Goal: Task Accomplishment & Management: Use online tool/utility

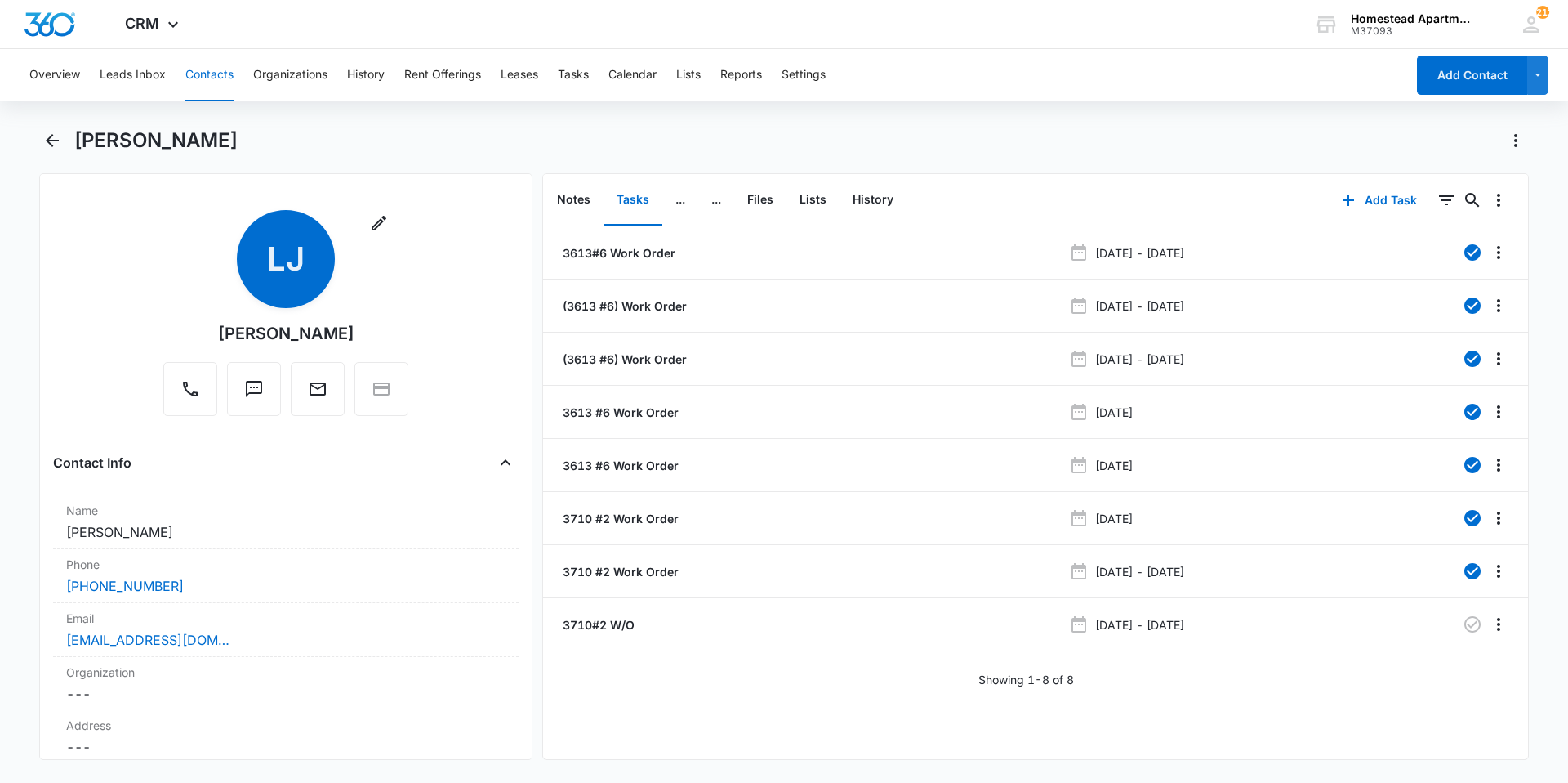
click at [227, 71] on button "Contacts" at bounding box center [209, 75] width 48 height 52
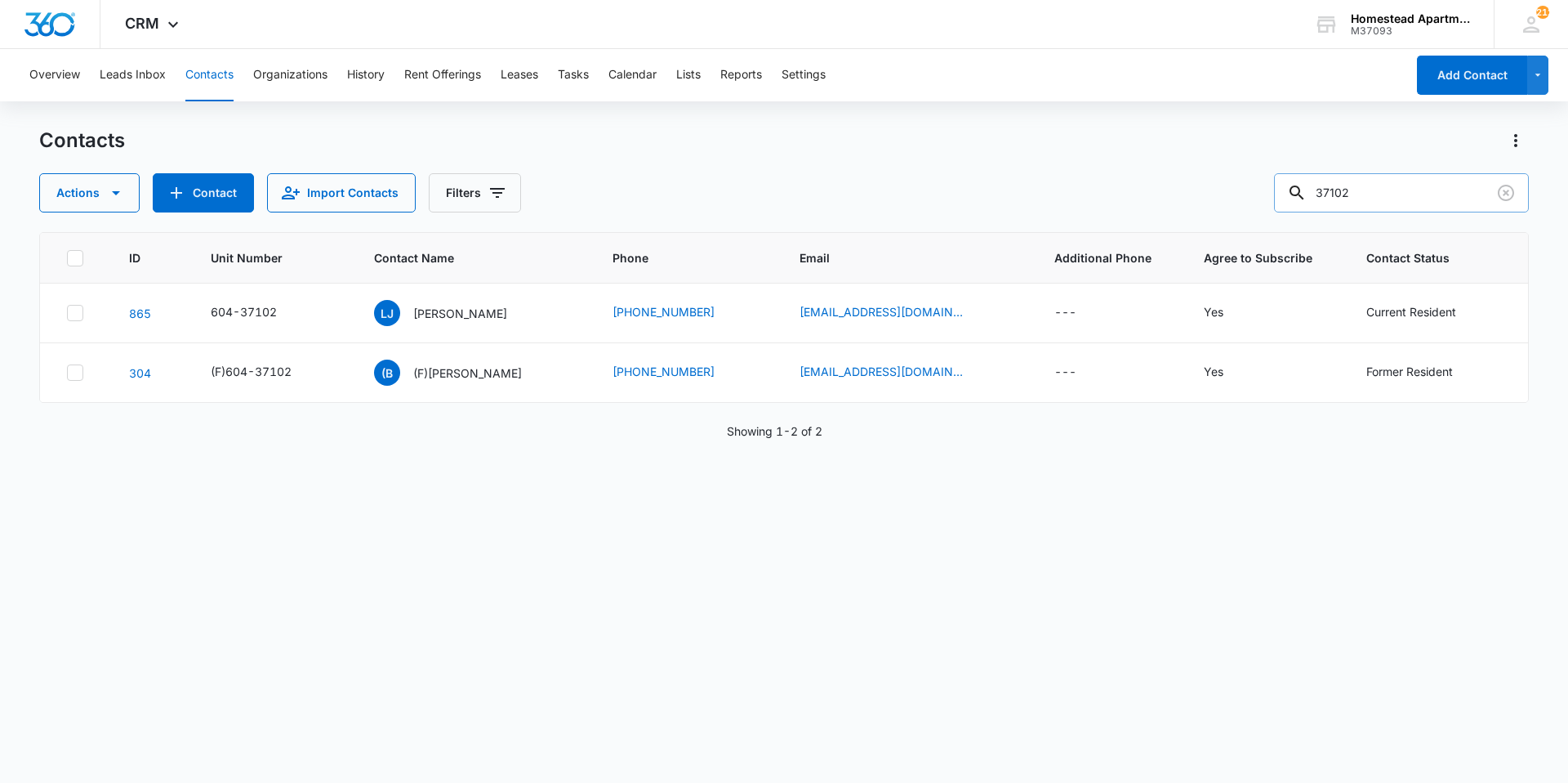
click at [1384, 188] on input "37102" at bounding box center [1401, 192] width 255 height 40
type input "3"
type input "36096"
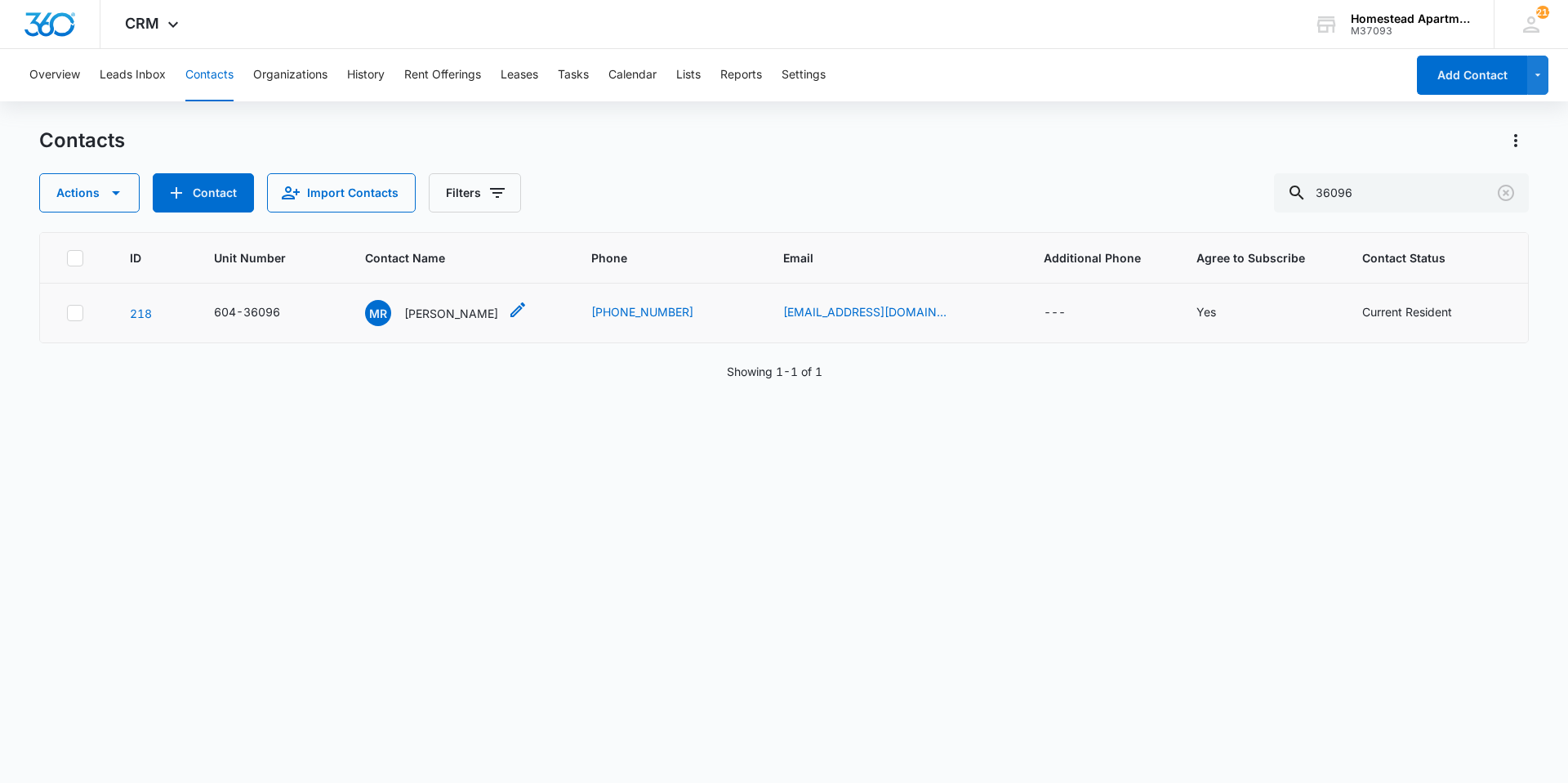
click at [459, 318] on p "Maxwell Rode" at bounding box center [451, 314] width 94 height 17
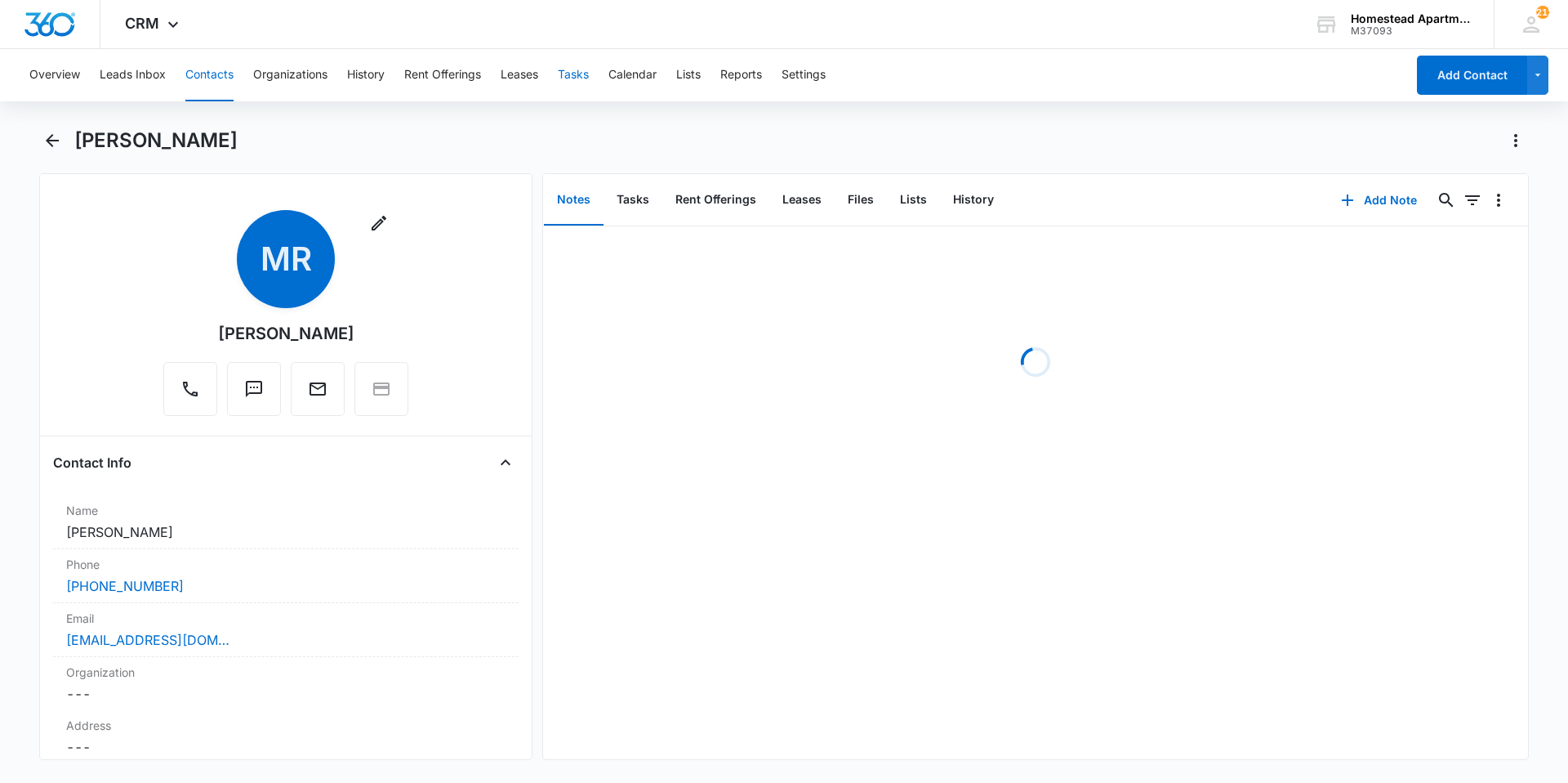
click at [572, 77] on button "Tasks" at bounding box center [573, 75] width 31 height 52
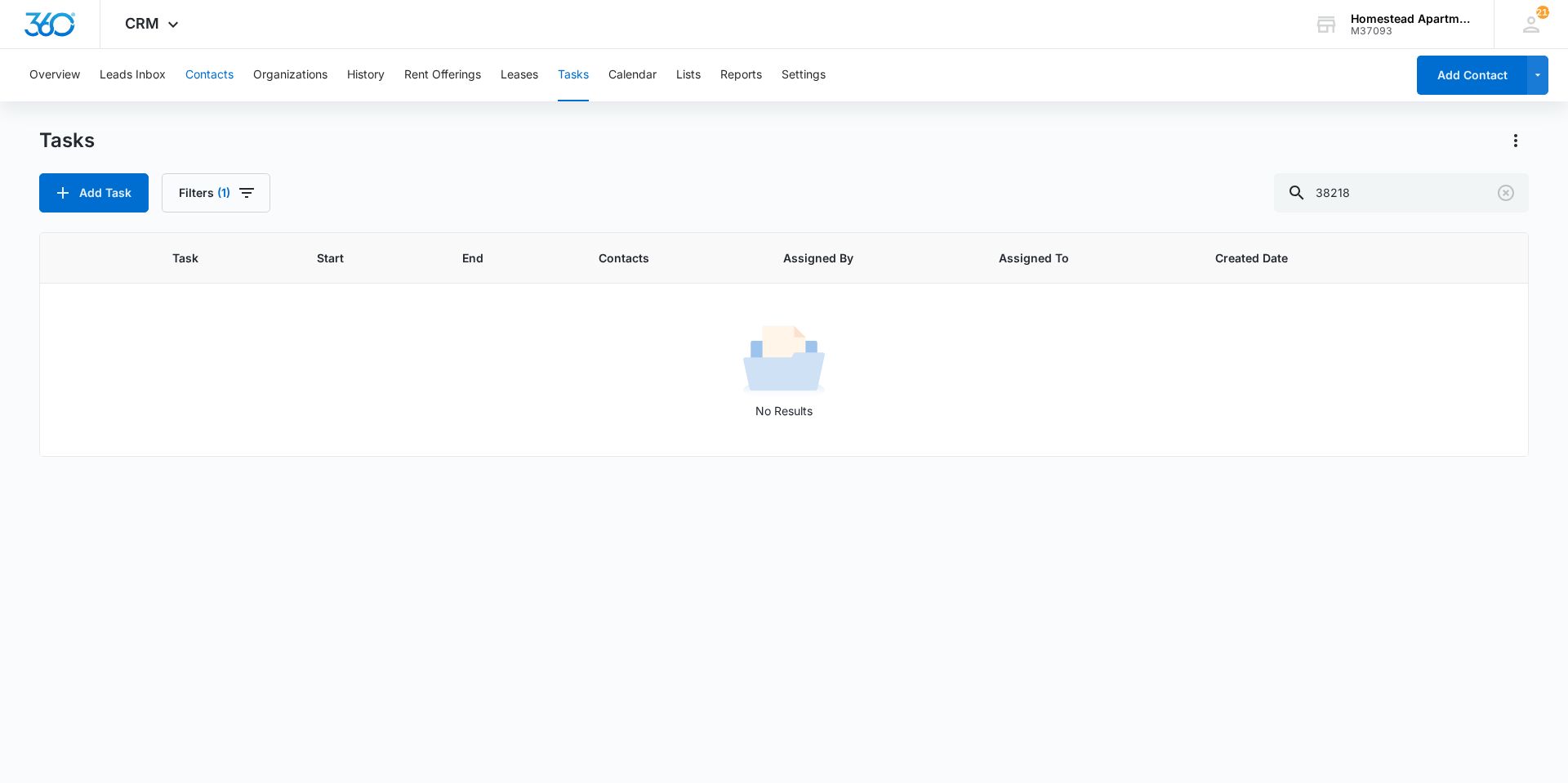
click at [203, 68] on button "Contacts" at bounding box center [209, 75] width 48 height 52
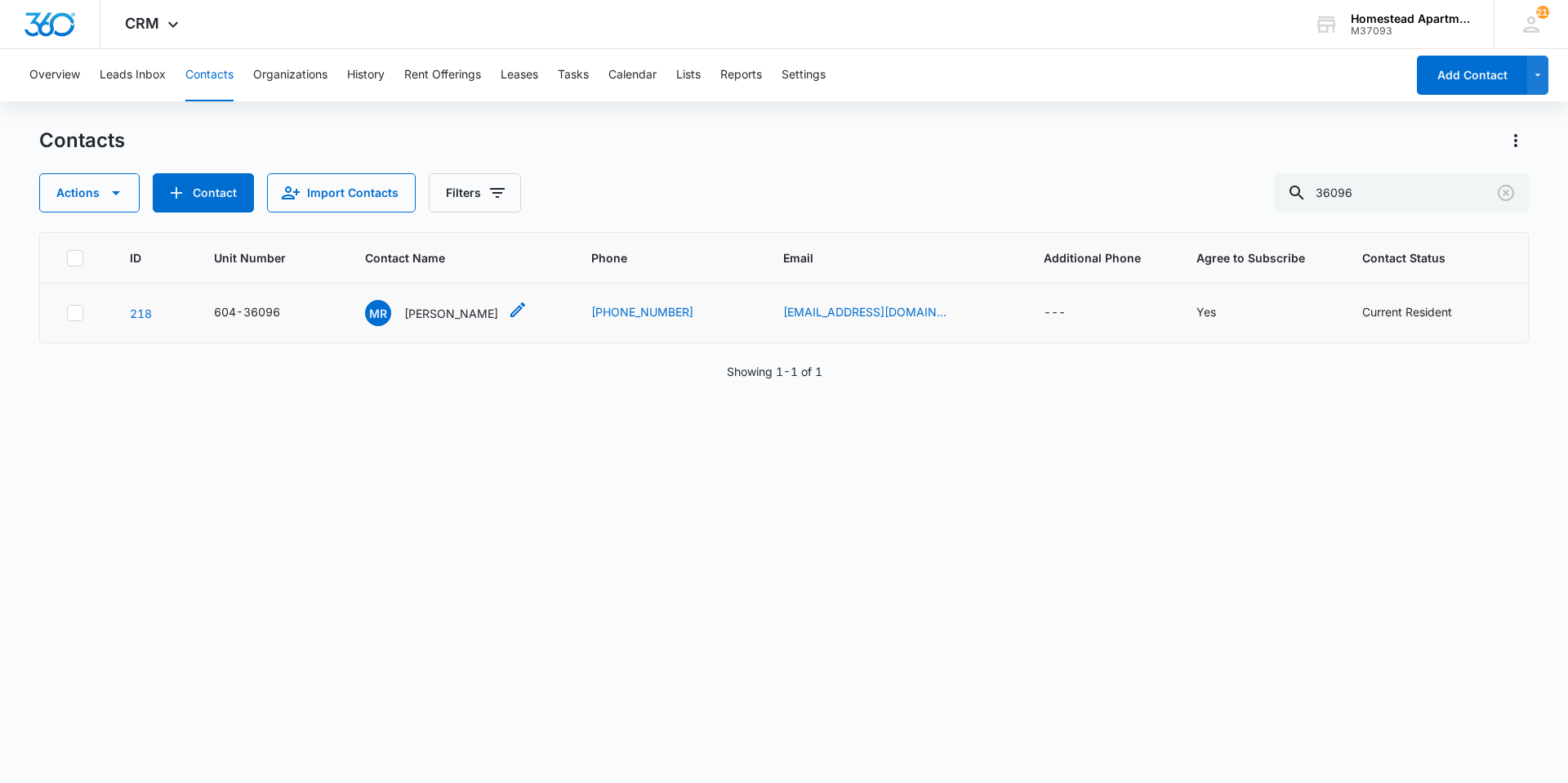
click at [444, 320] on p "Maxwell Rode" at bounding box center [451, 314] width 94 height 17
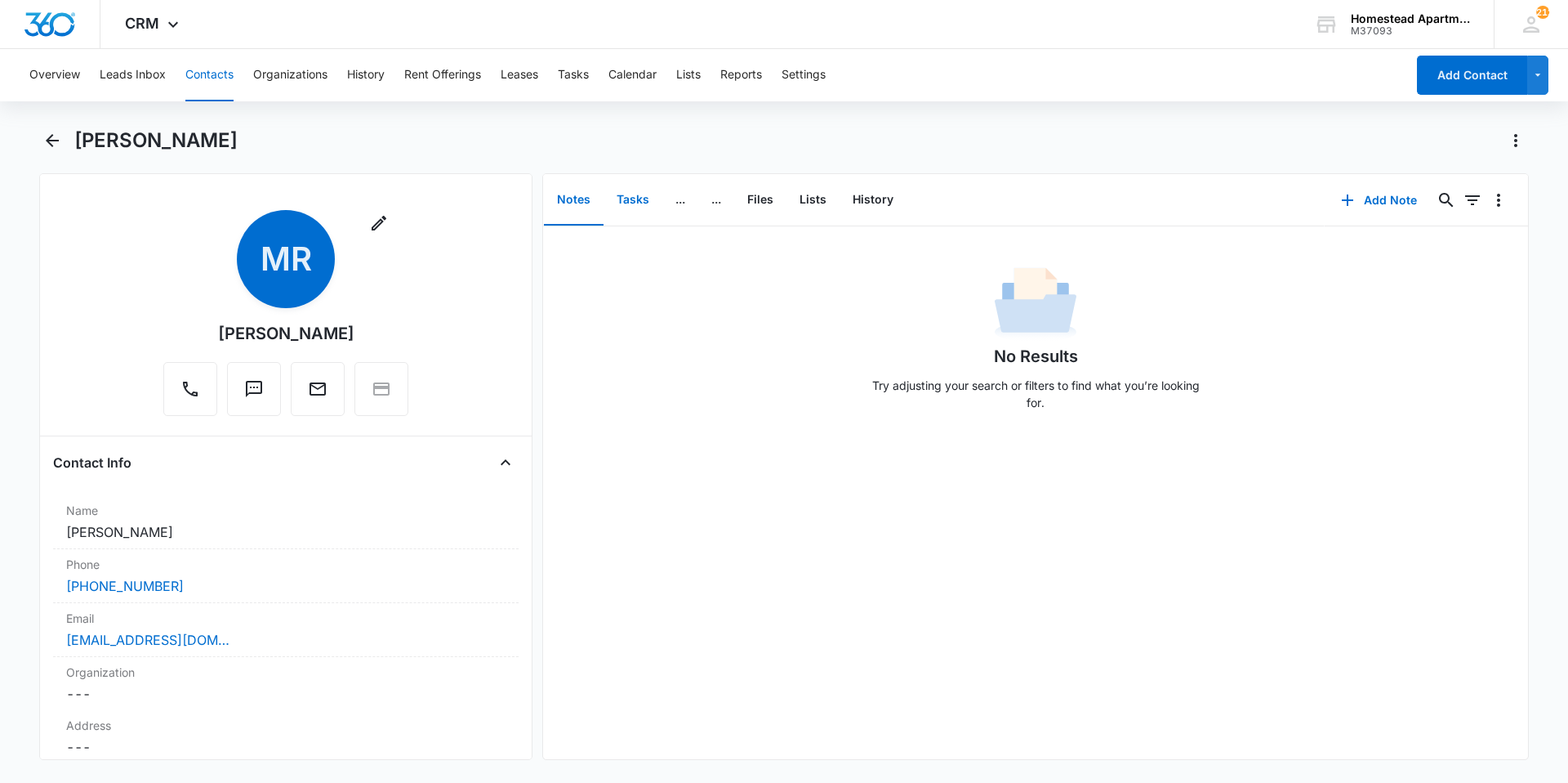
click at [640, 201] on button "Tasks" at bounding box center [632, 200] width 59 height 50
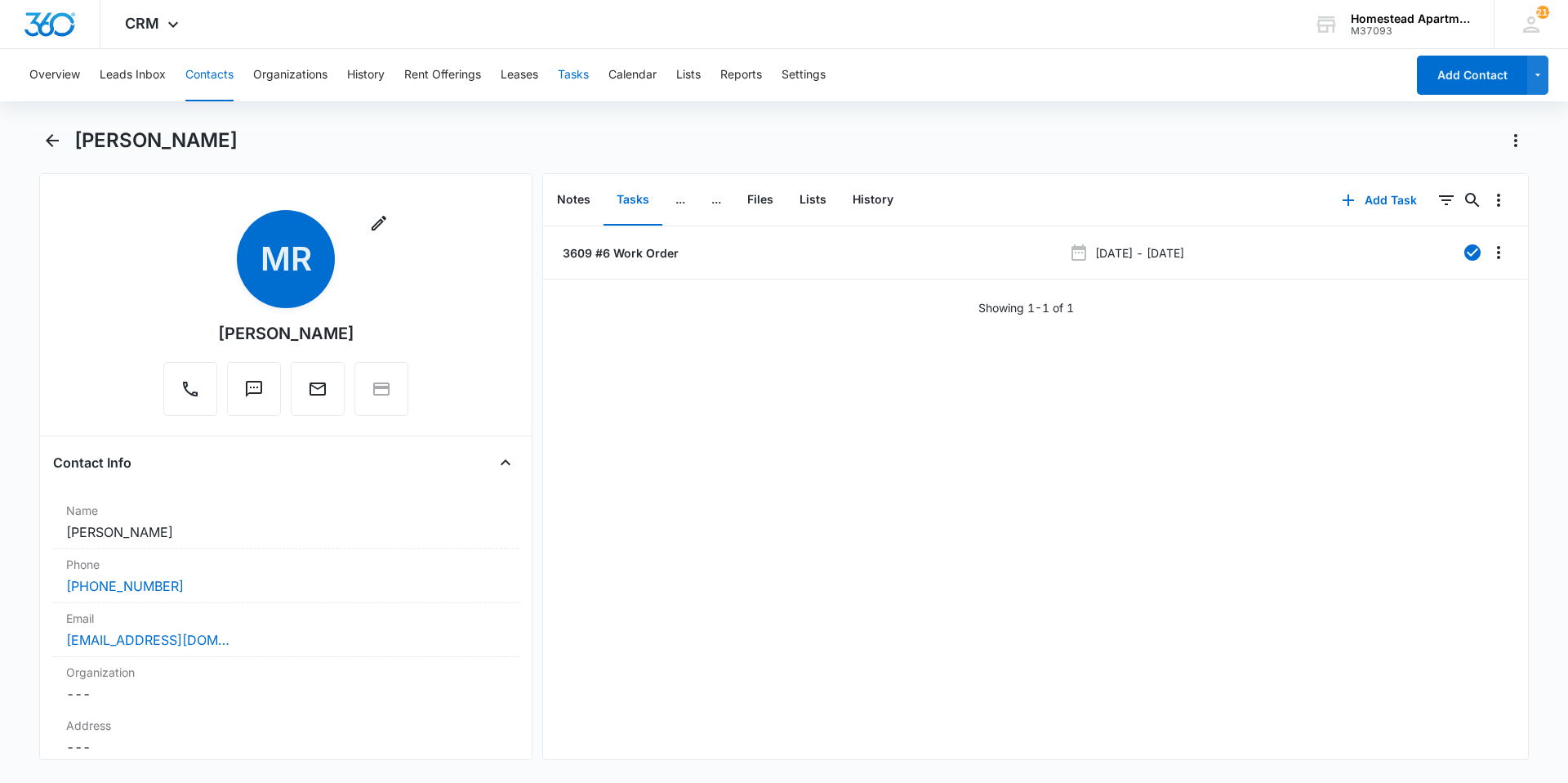
click at [586, 75] on button "Tasks" at bounding box center [573, 75] width 31 height 52
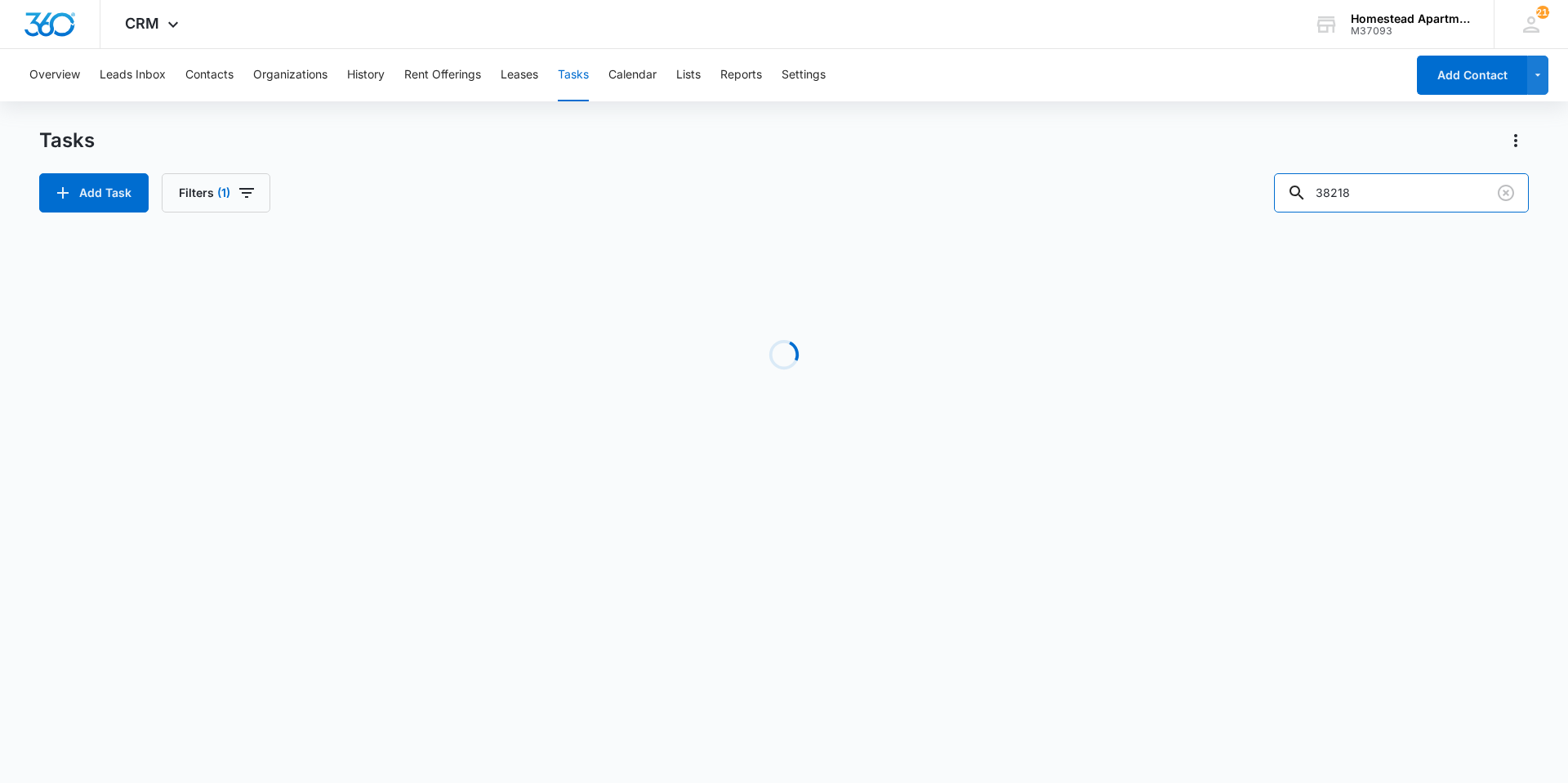
drag, startPoint x: 1382, startPoint y: 194, endPoint x: 1229, endPoint y: 240, distance: 159.8
click at [1229, 239] on div "Tasks Add Task Filters (1) 38218 Loading Task Start End Contacts Assigned By As…" at bounding box center [784, 312] width 1490 height 370
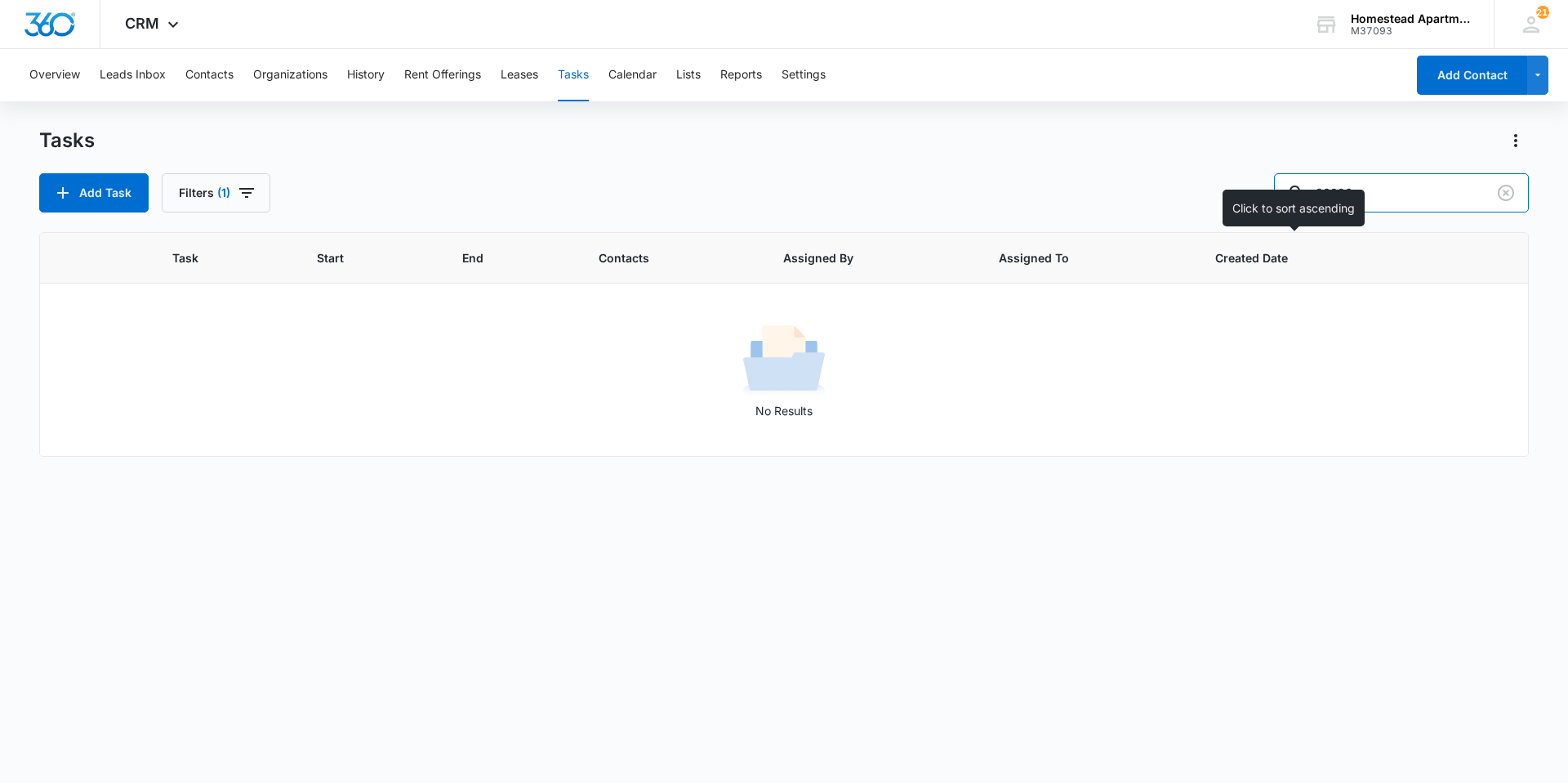
type input "36096"
click at [199, 194] on button "Filters (1)" at bounding box center [216, 192] width 109 height 40
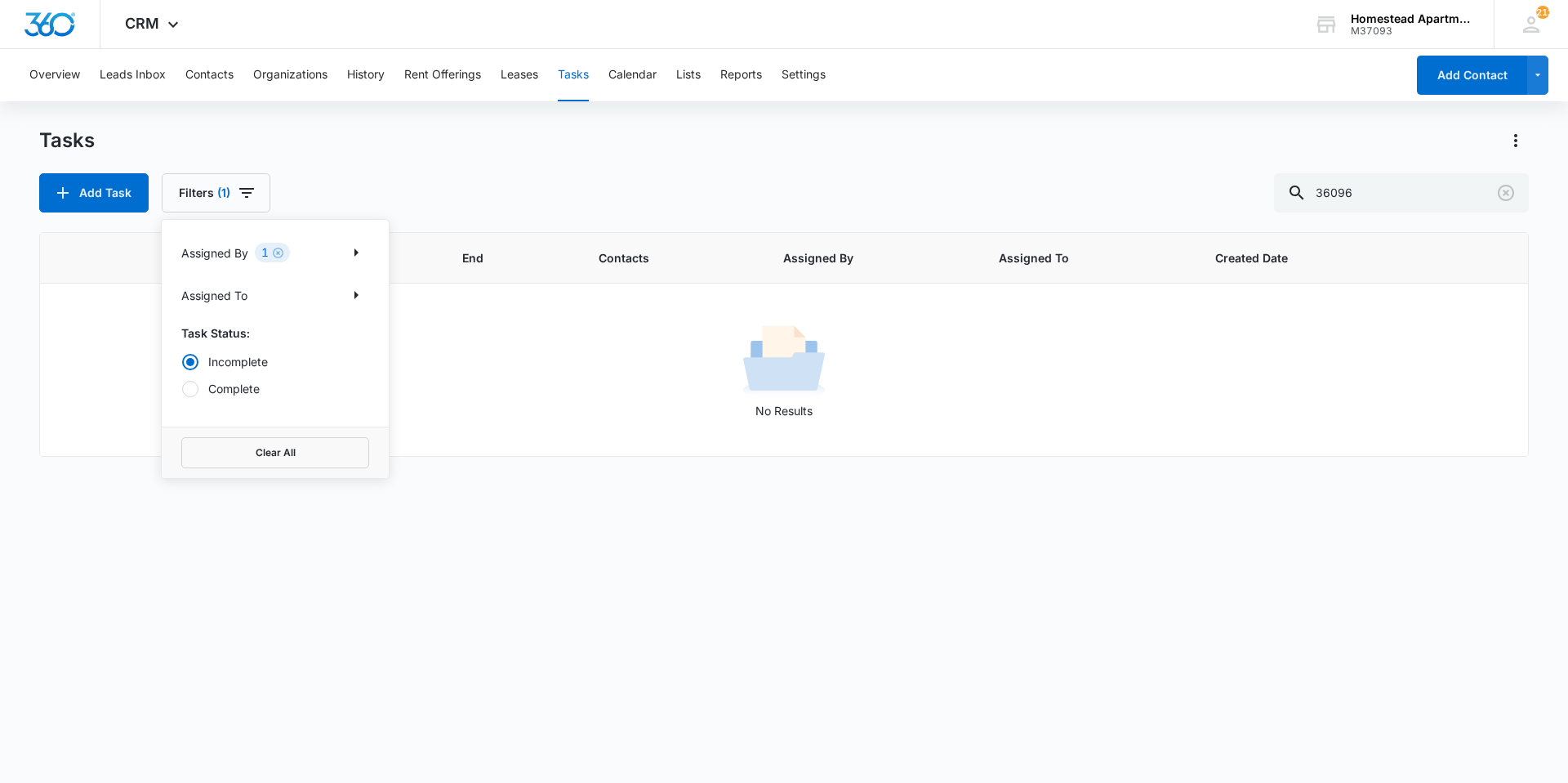
click at [220, 370] on div "Incomplete Complete" at bounding box center [275, 376] width 188 height 44
click at [278, 449] on button "Clear All" at bounding box center [275, 453] width 188 height 31
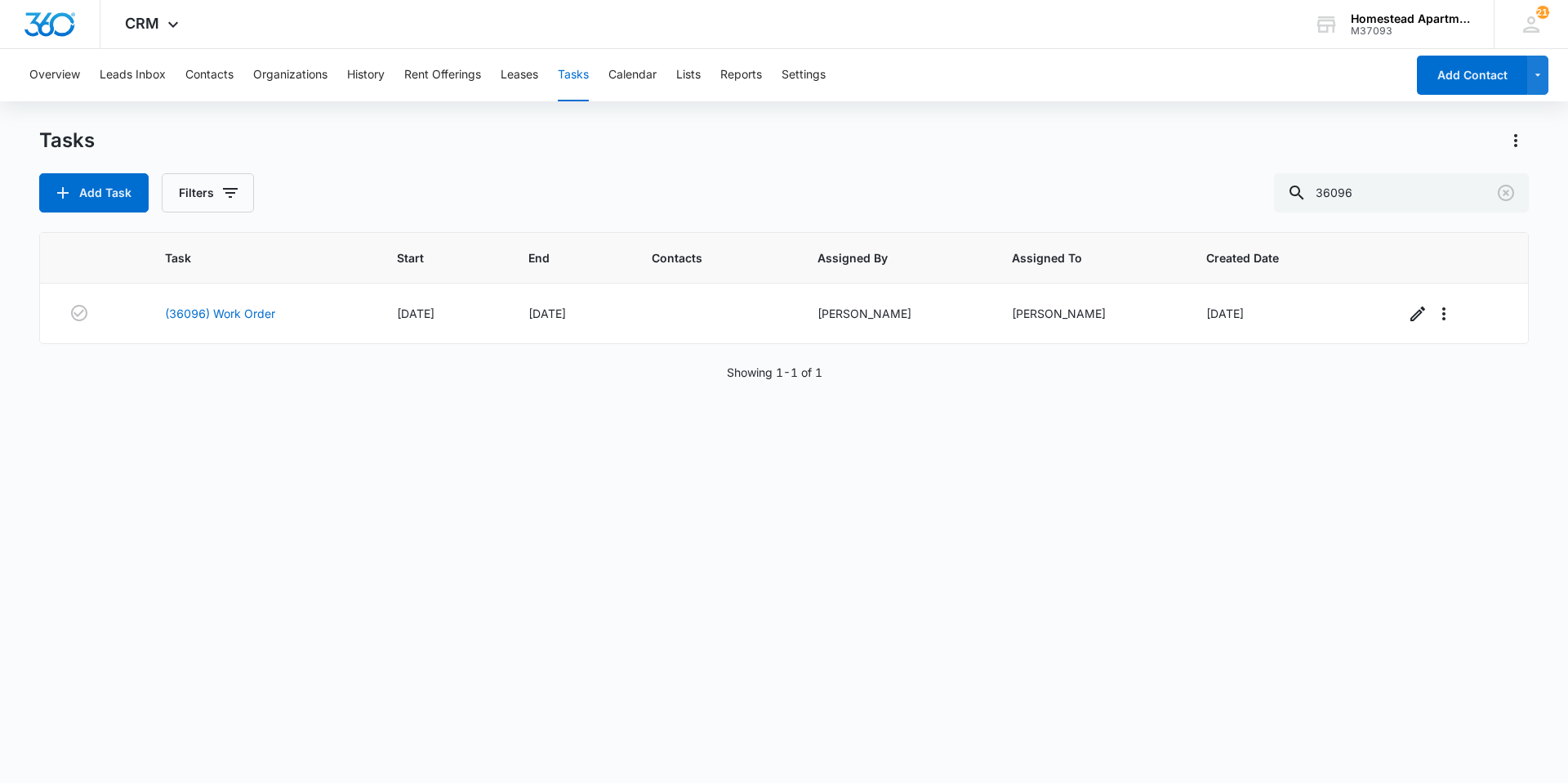
click at [989, 571] on div "Task Start End Contacts Assigned By Assigned To Created Date (36096) Work Order…" at bounding box center [784, 496] width 1490 height 529
click at [258, 321] on link "(36096) Work Order" at bounding box center [220, 314] width 110 height 17
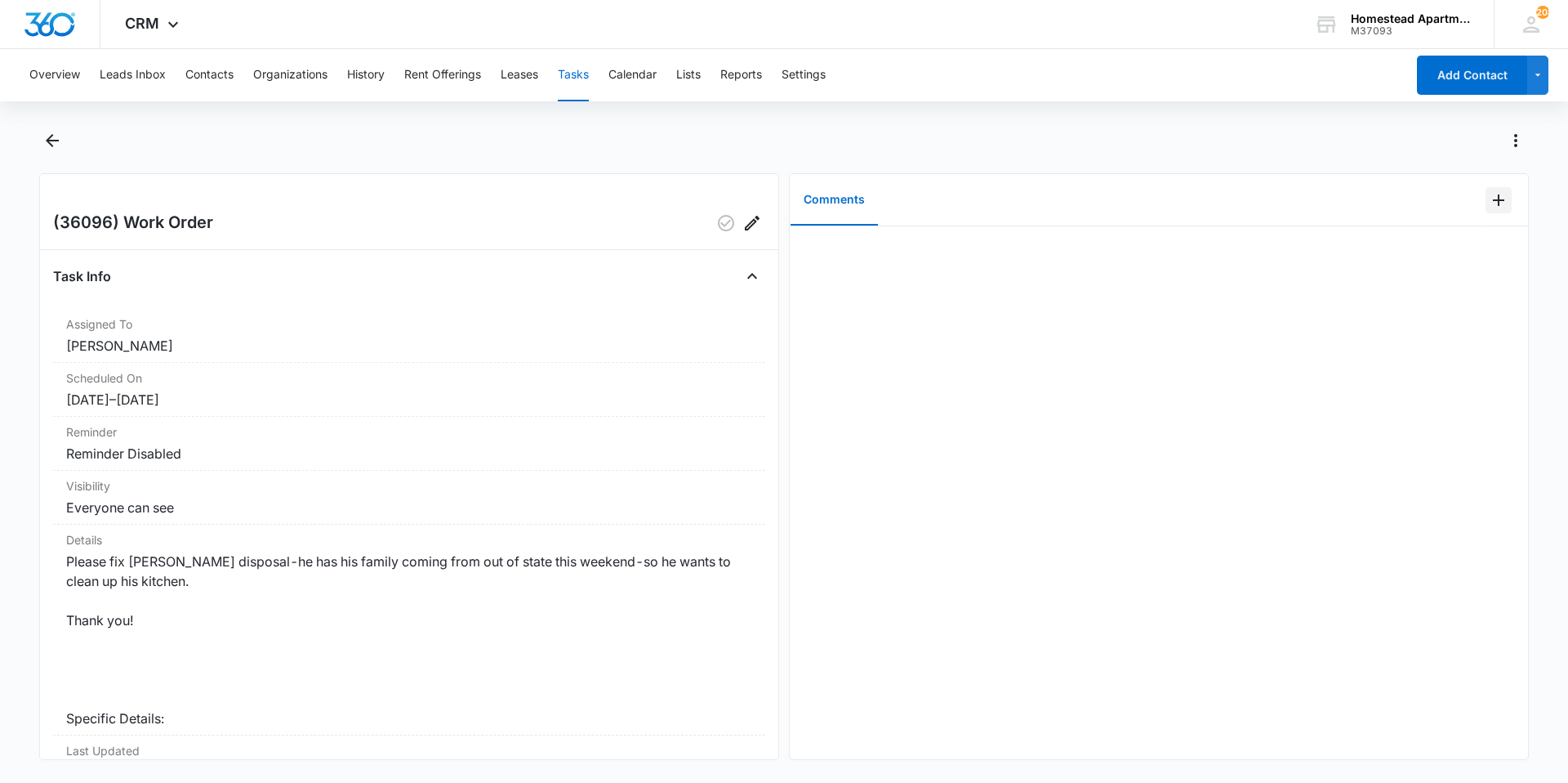
click at [1489, 205] on icon "Add Comment" at bounding box center [1499, 200] width 19 height 19
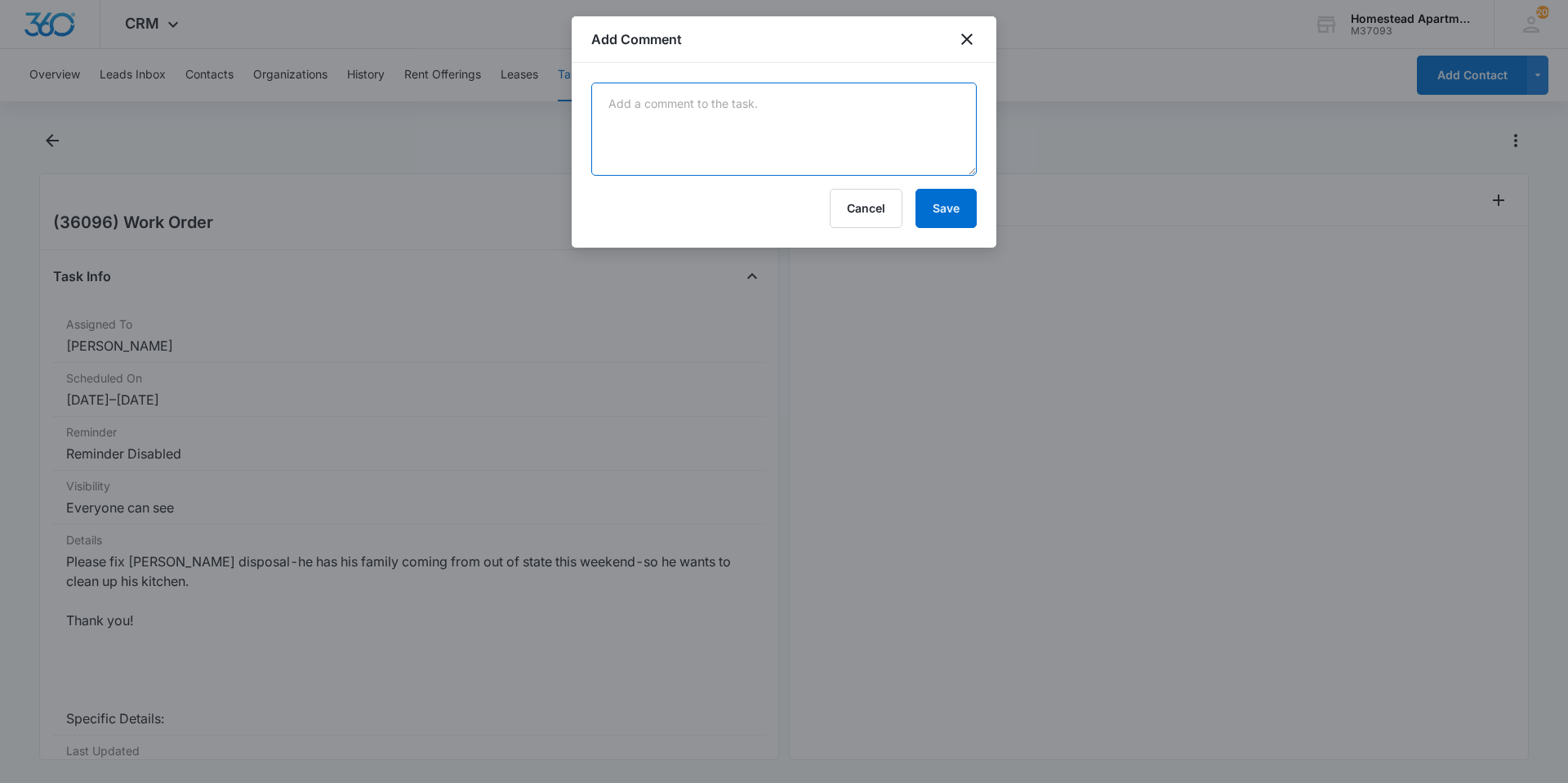
click at [805, 104] on textarea at bounding box center [784, 128] width 385 height 93
type textarea "S"
type textarea "G"
type textarea "He is still waiting on a disposal, please go replace this."
click at [930, 199] on button "Save" at bounding box center [946, 208] width 61 height 40
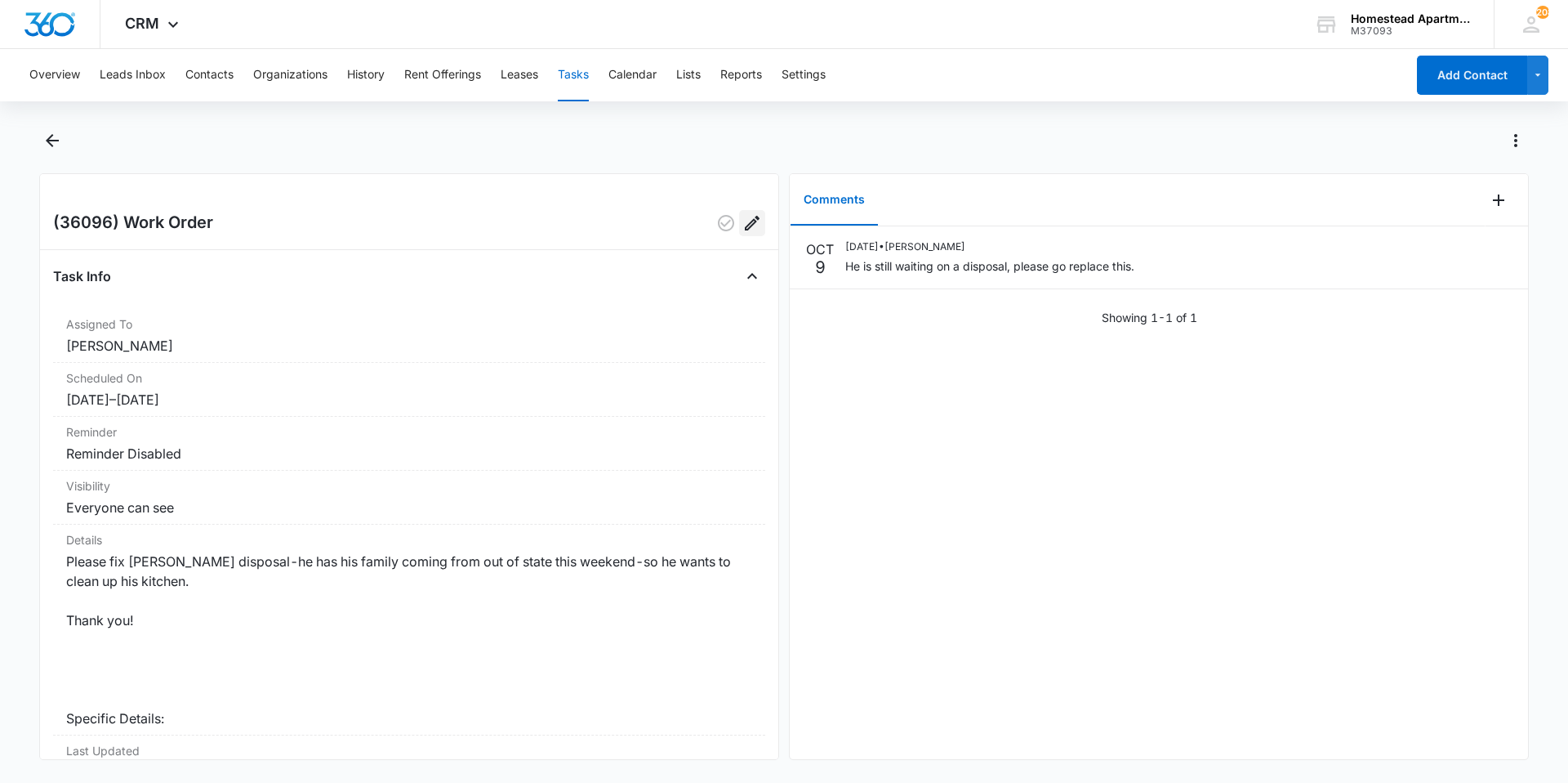
click at [742, 219] on icon "Edit" at bounding box center [752, 223] width 19 height 19
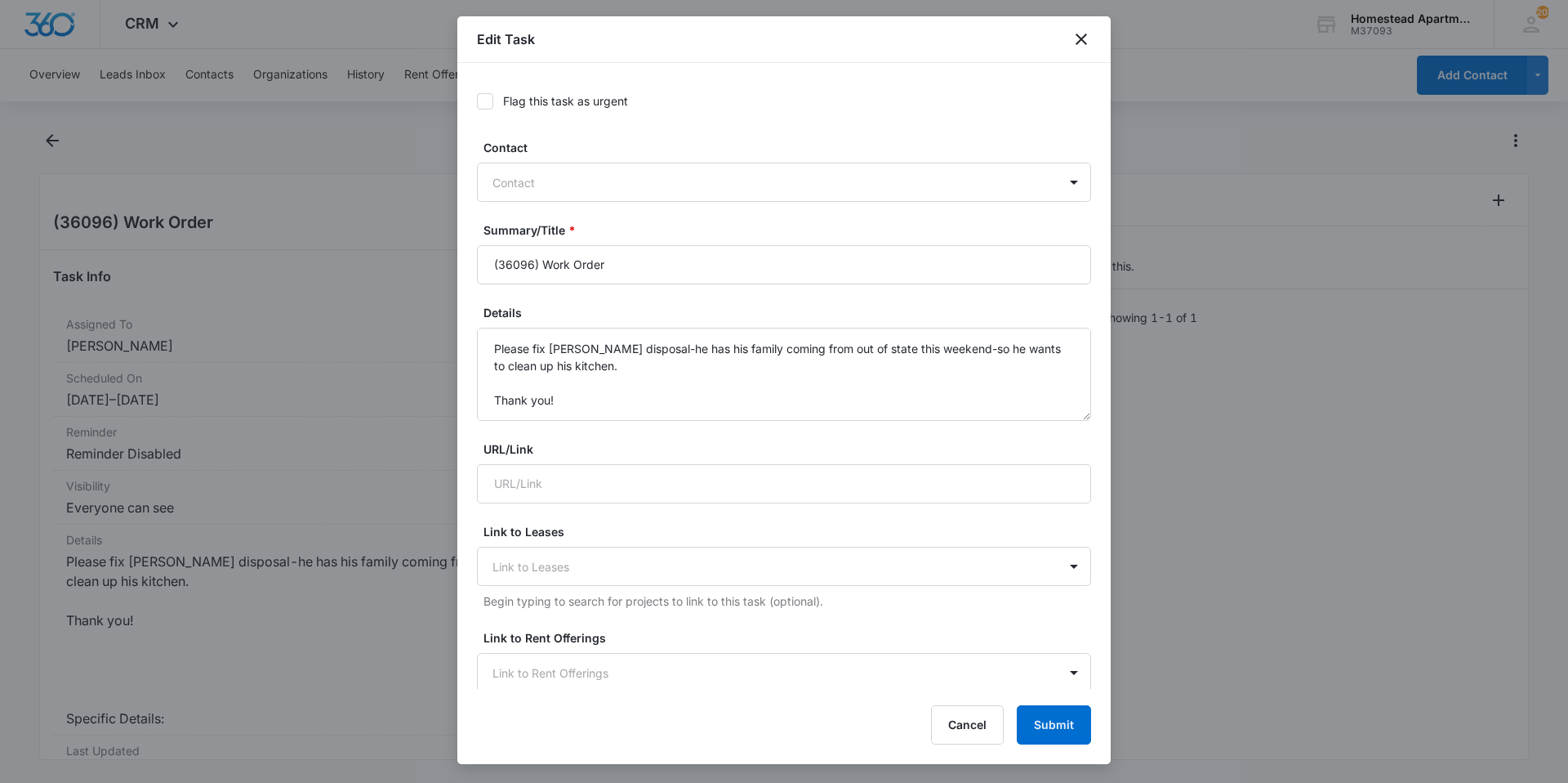
click at [482, 104] on icon at bounding box center [484, 100] width 14 height 14
click at [477, 101] on input "Flag this task as urgent" at bounding box center [477, 101] width 0 height 0
click at [1057, 728] on button "Submit" at bounding box center [1054, 724] width 74 height 40
